Goal: Check status: Check status

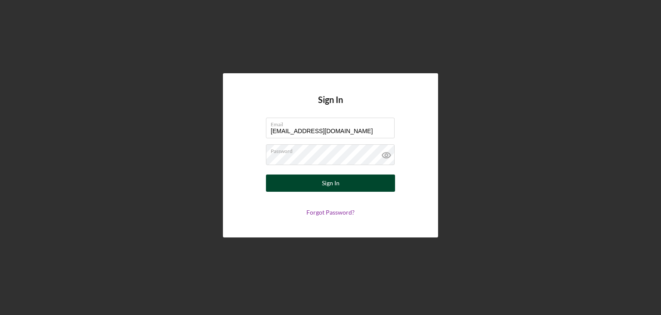
type input "[EMAIL_ADDRESS][DOMAIN_NAME]"
click at [298, 179] on button "Sign In" at bounding box center [330, 182] width 129 height 17
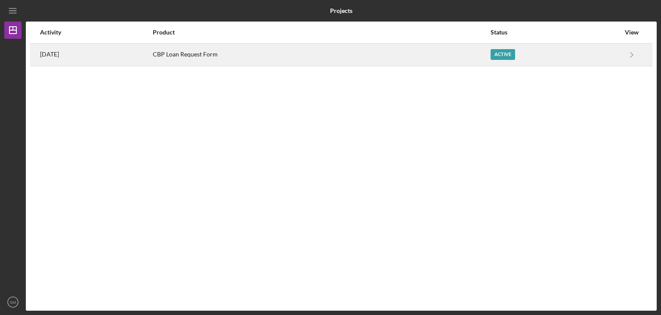
click at [462, 49] on div "CBP Loan Request Form" at bounding box center [321, 55] width 337 height 22
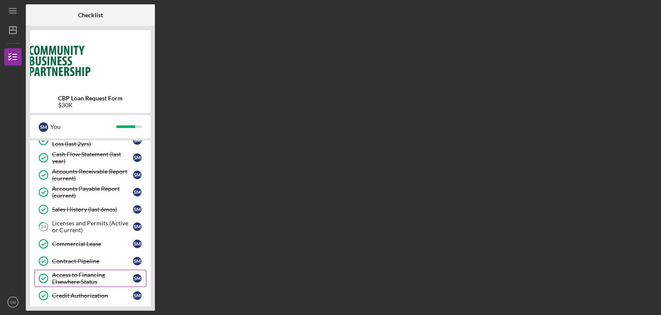
scroll to position [286, 0]
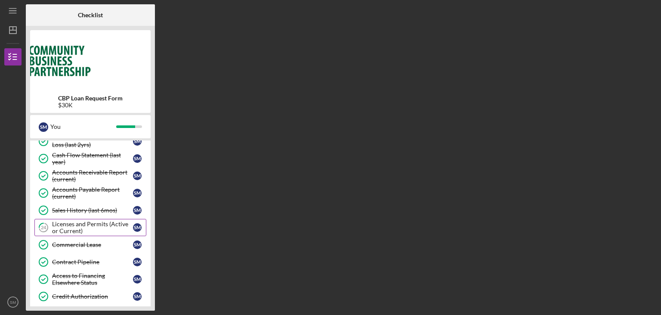
click at [122, 228] on div "Licenses and Permits (Active or Current)" at bounding box center [92, 227] width 81 height 14
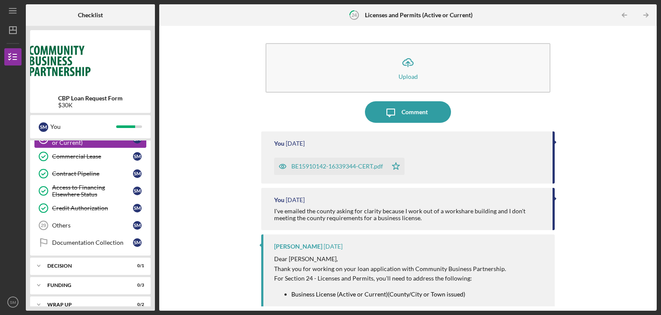
scroll to position [381, 0]
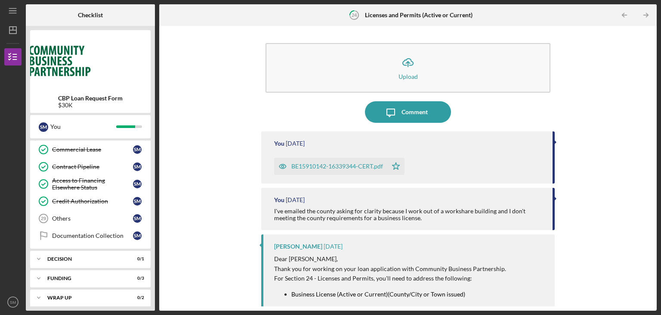
click at [249, 183] on div "Icon/Upload Upload Icon/Message Comment You [DATE] BE15910142-16339344-CERT.pdf…" at bounding box center [408, 168] width 489 height 276
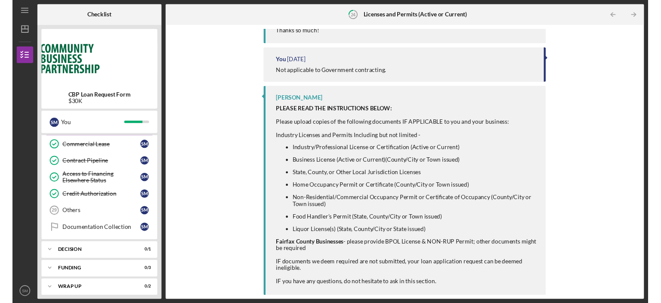
scroll to position [0, 0]
